Goal: Obtain resource: Obtain resource

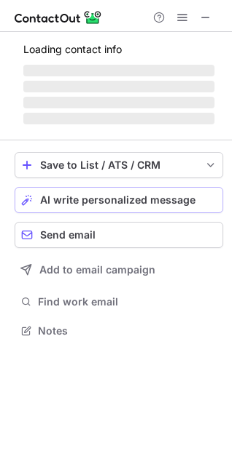
scroll to position [317, 232]
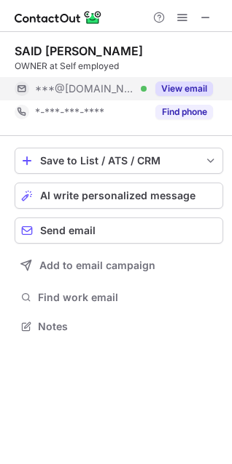
click at [175, 92] on button "View email" at bounding box center [184, 89] width 58 height 15
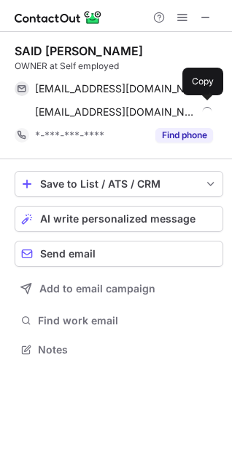
scroll to position [340, 232]
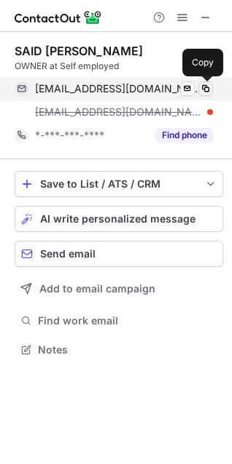
click at [205, 82] on button at bounding box center [205, 89] width 15 height 15
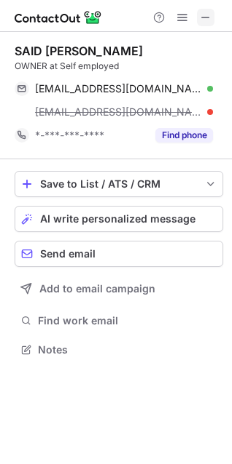
click at [205, 21] on span at bounding box center [205, 18] width 12 height 12
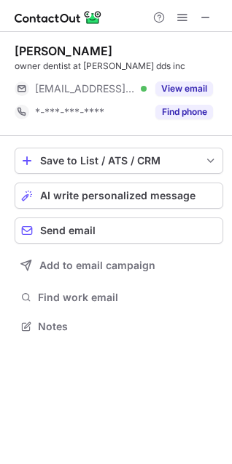
scroll to position [317, 232]
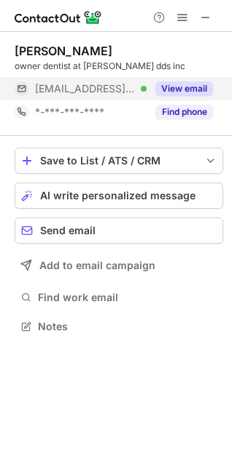
click at [197, 87] on button "View email" at bounding box center [184, 89] width 58 height 15
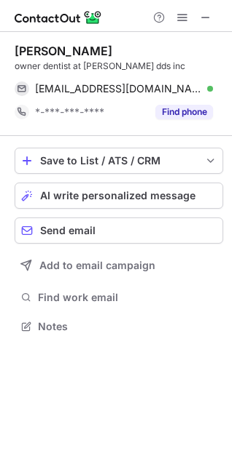
click at [196, 17] on div at bounding box center [182, 17] width 70 height 17
click at [199, 17] on button at bounding box center [205, 17] width 17 height 17
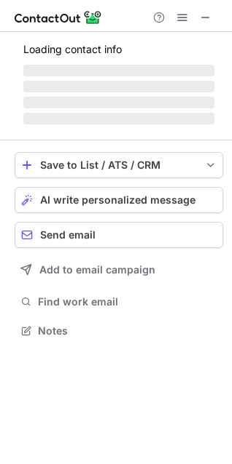
scroll to position [330, 232]
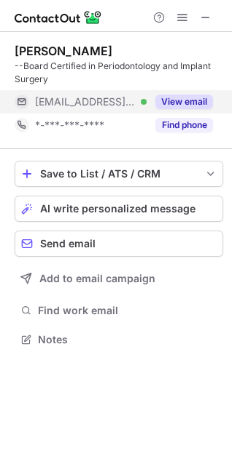
click at [185, 104] on button "View email" at bounding box center [184, 102] width 58 height 15
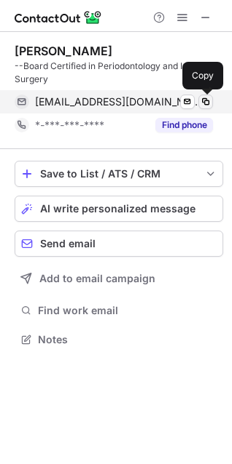
click at [207, 104] on span at bounding box center [205, 102] width 12 height 12
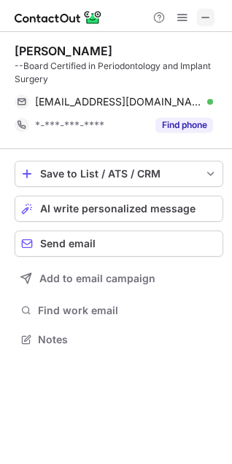
click at [209, 19] on span at bounding box center [205, 18] width 12 height 12
